Goal: Navigation & Orientation: Understand site structure

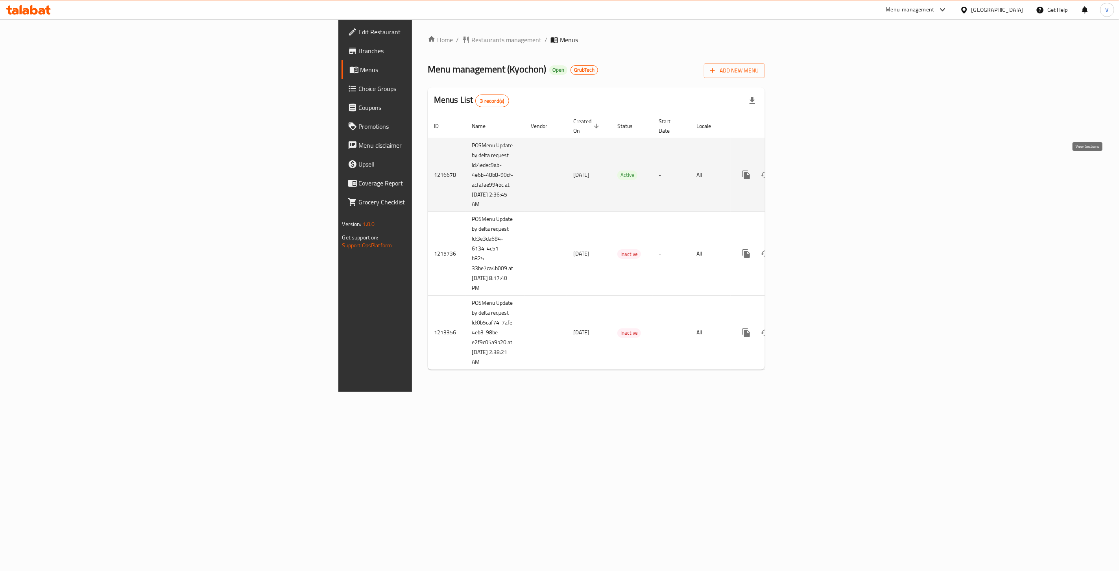
click at [808, 170] on icon "enhanced table" at bounding box center [802, 174] width 9 height 9
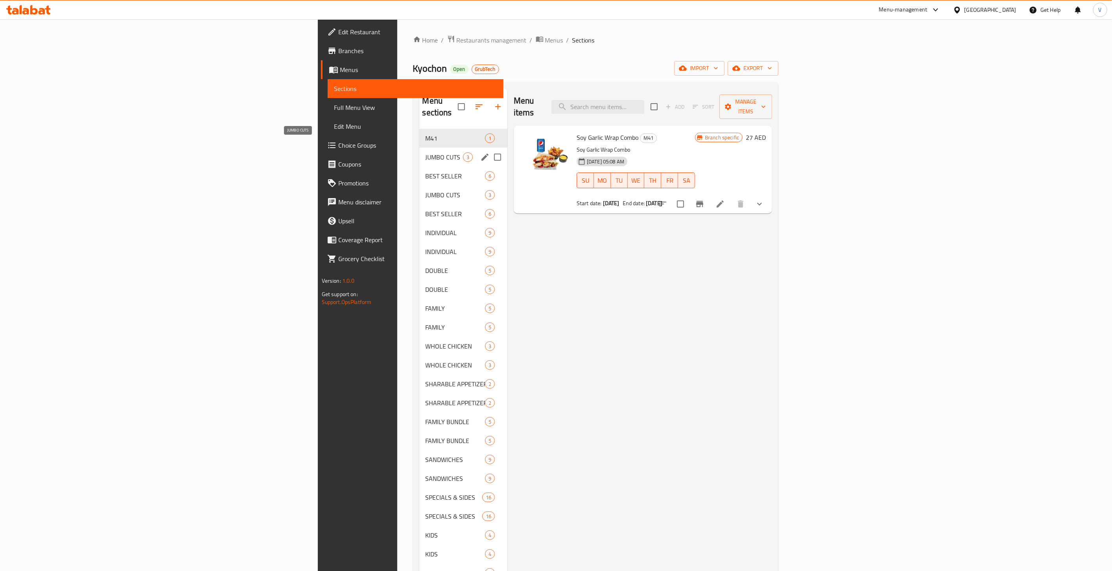
click at [426, 152] on span "JUMBO CUTS" at bounding box center [444, 156] width 37 height 9
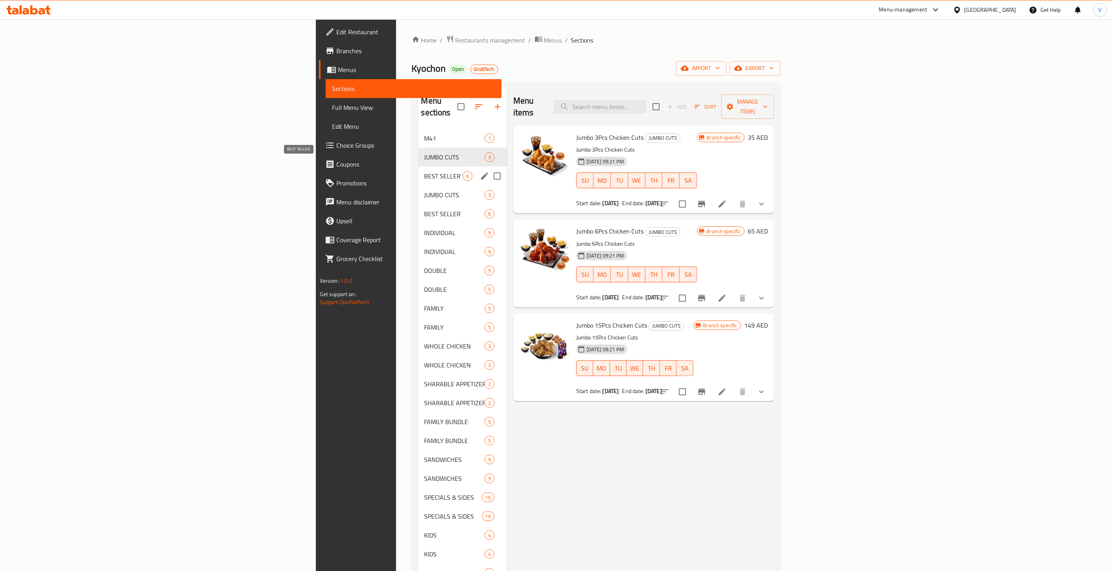
click at [425, 171] on span "BEST SELLER" at bounding box center [444, 175] width 38 height 9
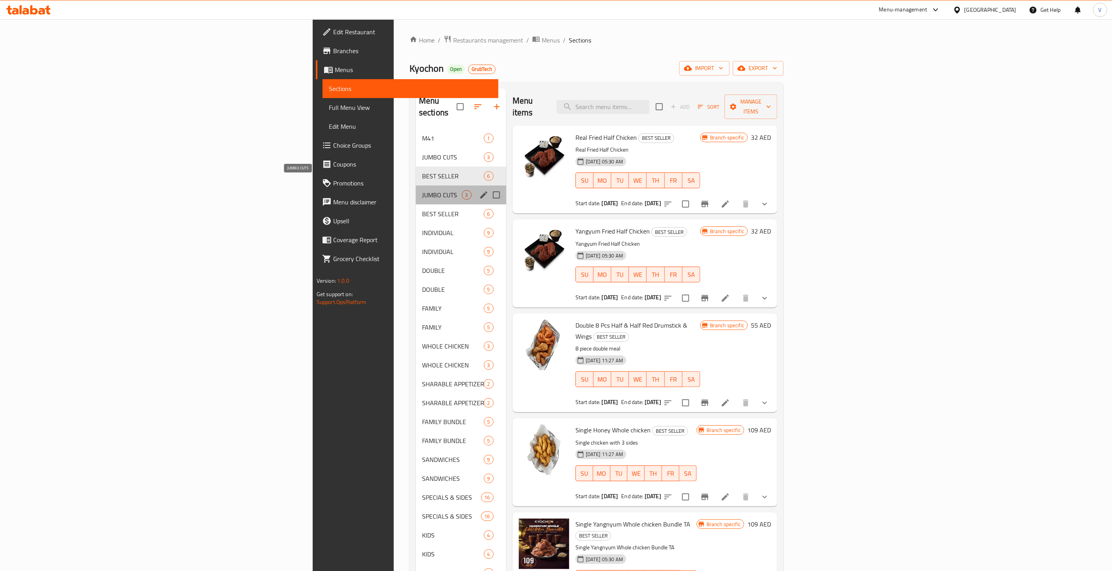
click at [422, 190] on span "JUMBO CUTS" at bounding box center [442, 194] width 40 height 9
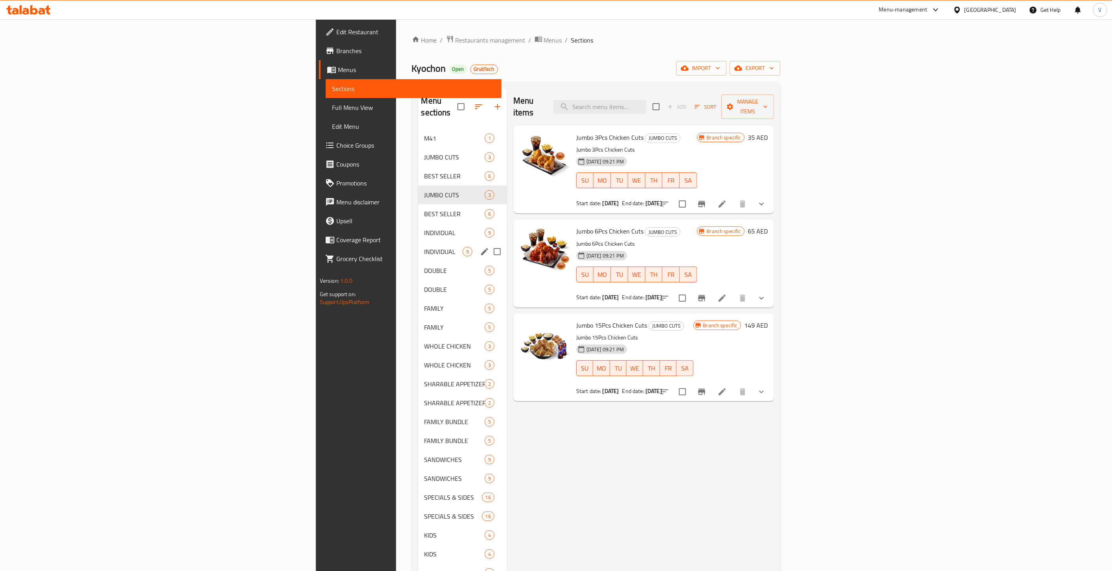
click at [418, 242] on div "INDIVIDUAL 9" at bounding box center [462, 251] width 89 height 19
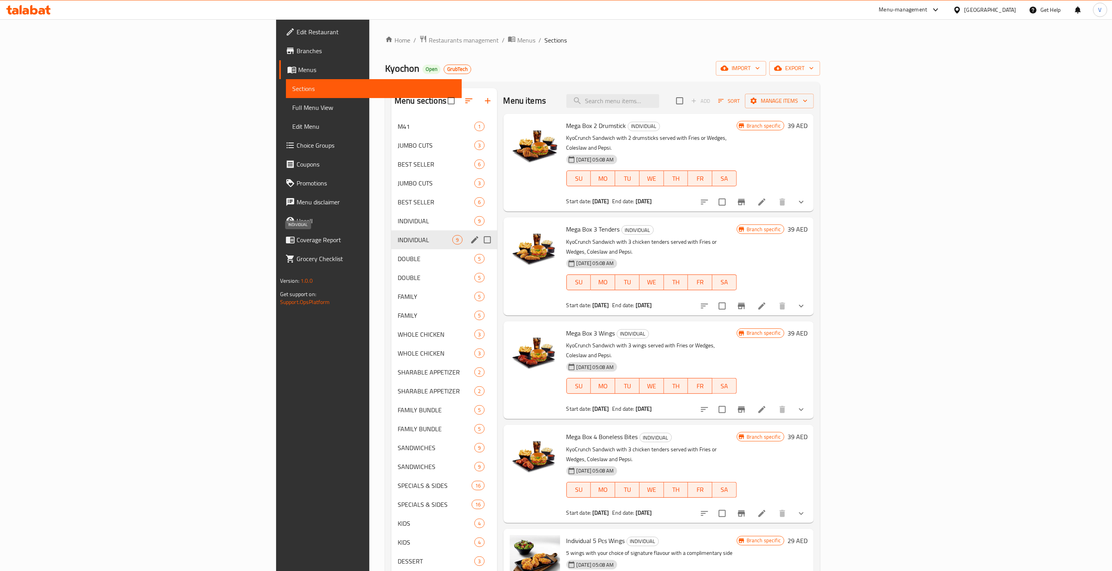
click at [392, 247] on div "INDIVIDUAL 9" at bounding box center [445, 239] width 106 height 19
click at [398, 281] on span "DOUBLE" at bounding box center [425, 277] width 55 height 9
